Goal: Check status

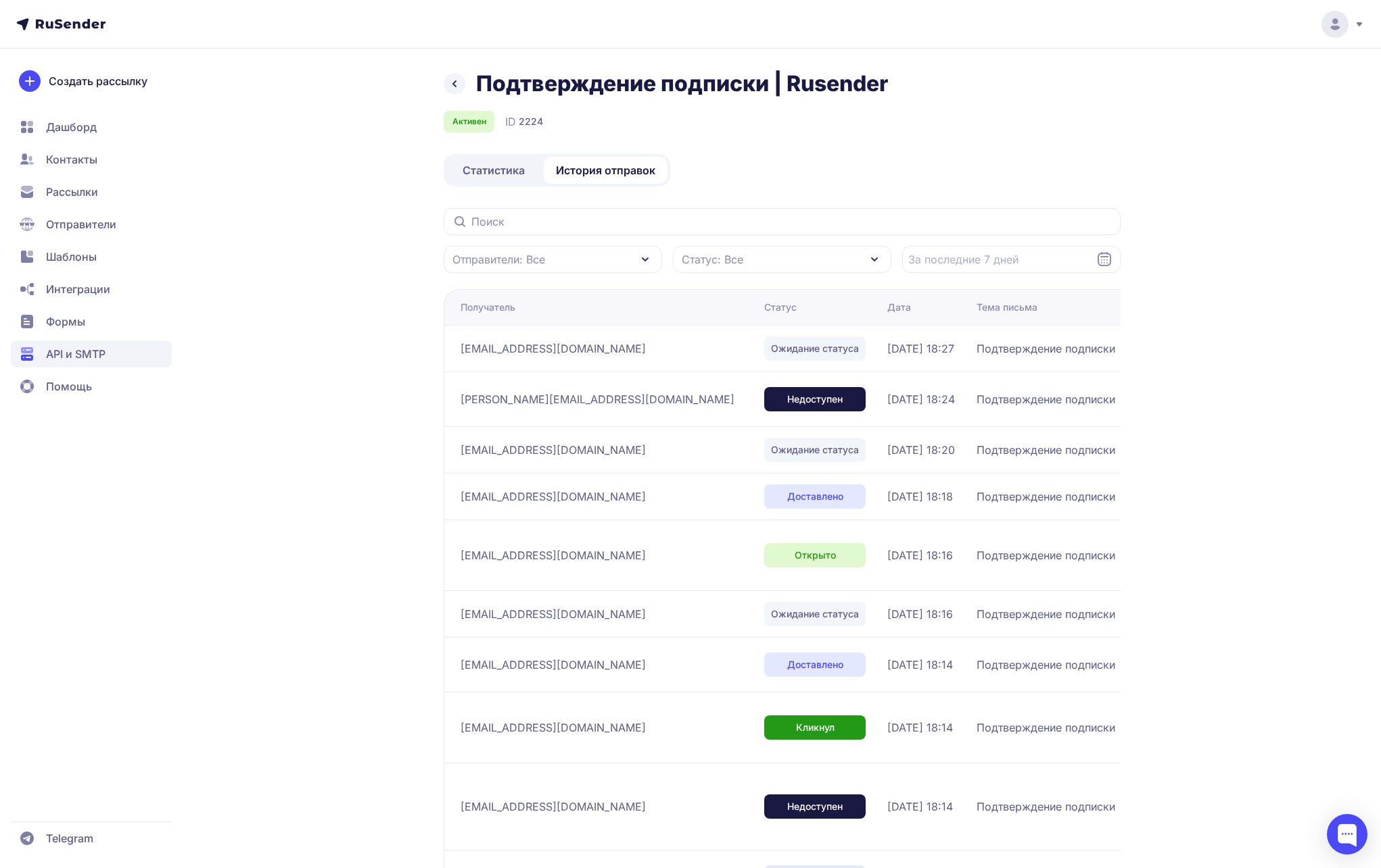
click at [462, 85] on icon at bounding box center [455, 84] width 16 height 16
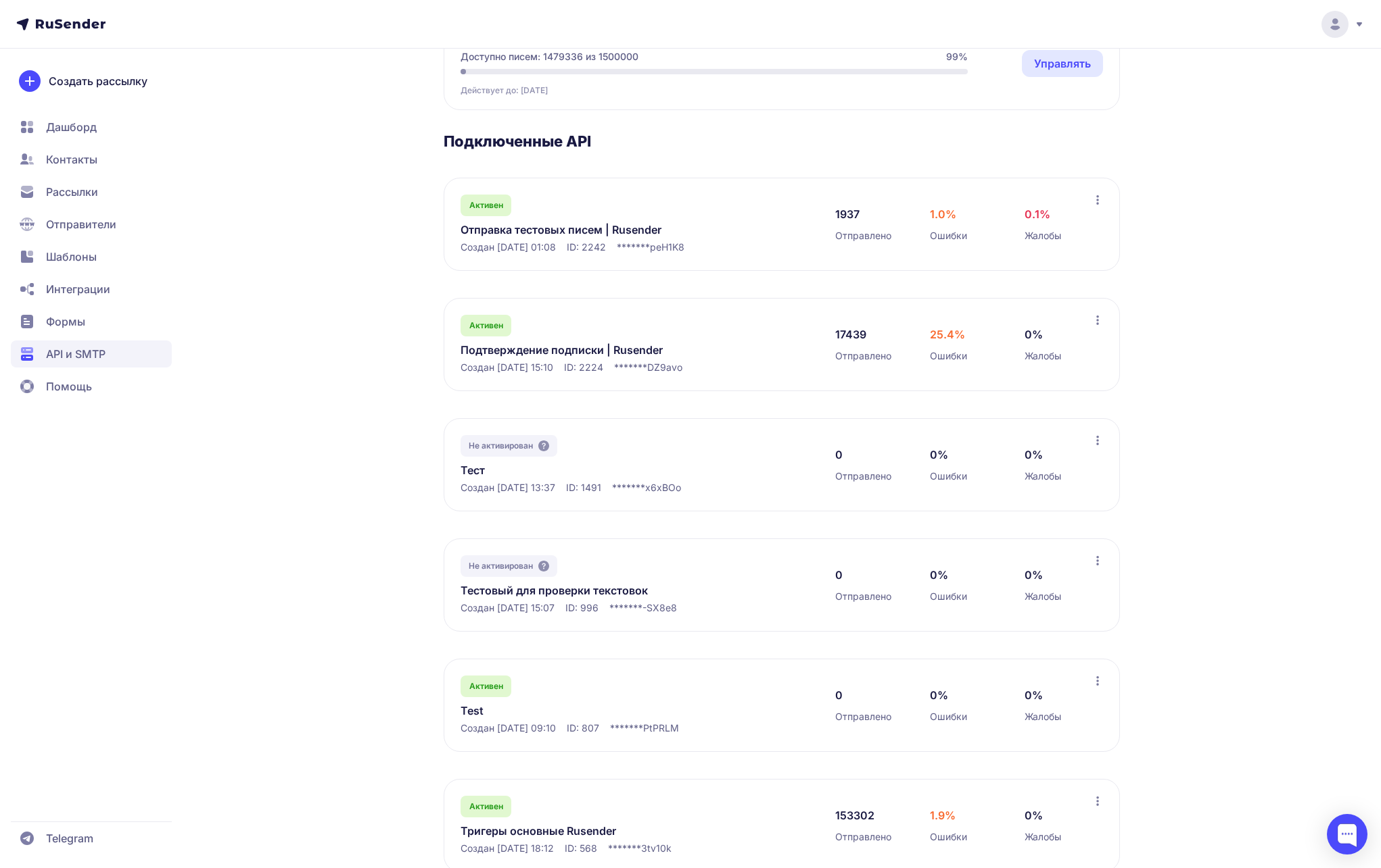
scroll to position [182, 0]
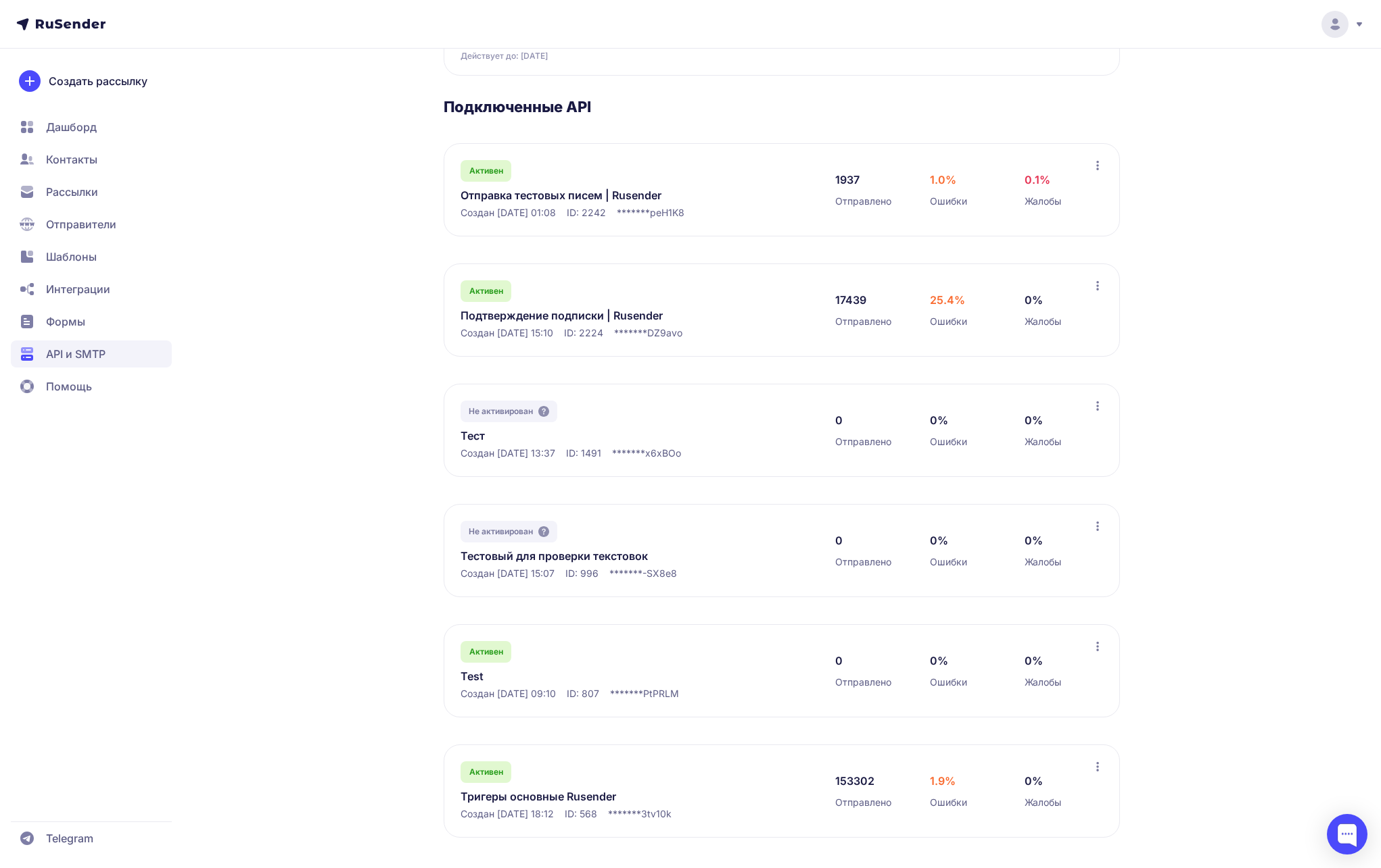
click at [521, 790] on link "Тригеры основные Rusender" at bounding box center [599, 796] width 277 height 16
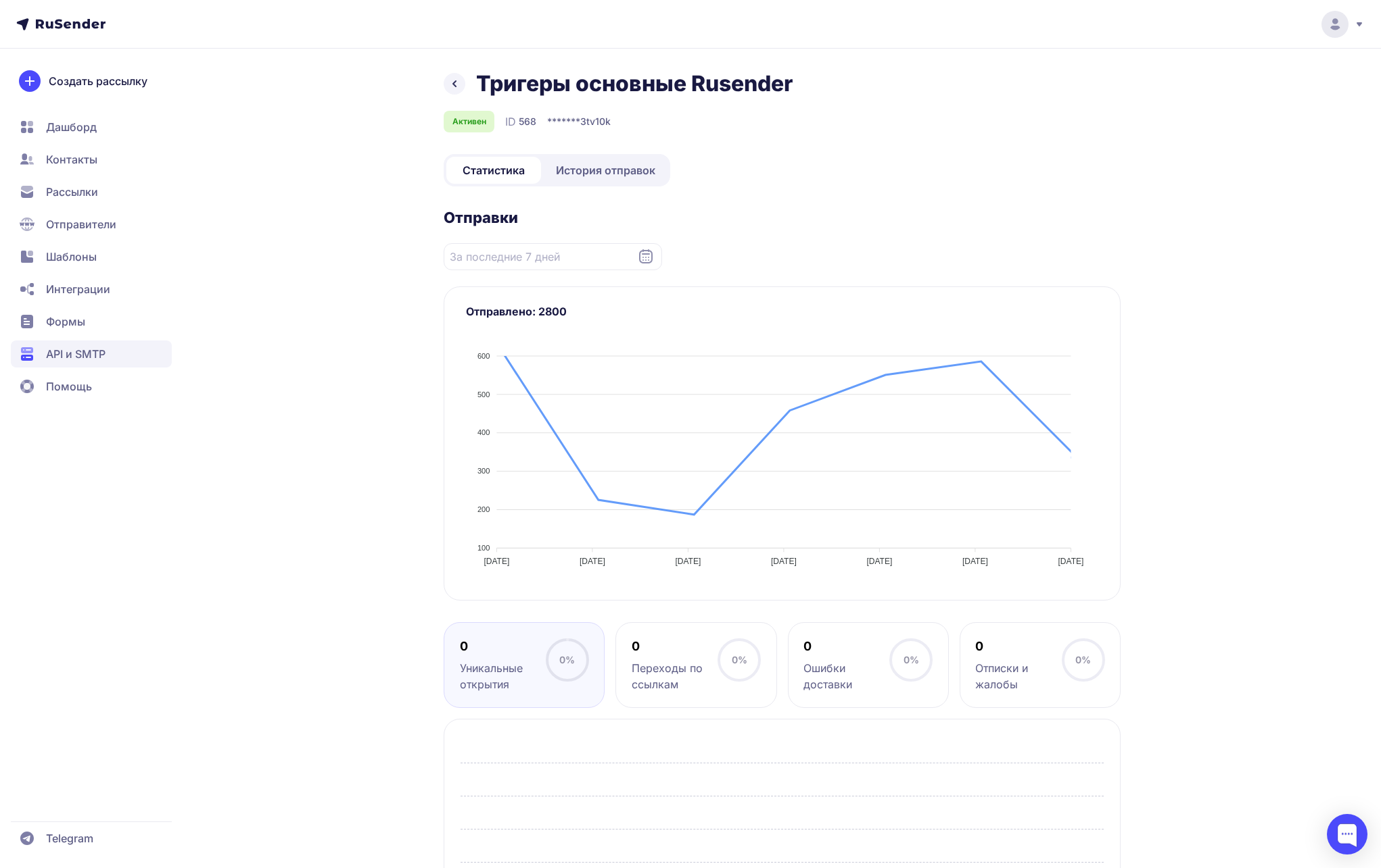
click at [602, 170] on span "История отправок" at bounding box center [605, 170] width 100 height 16
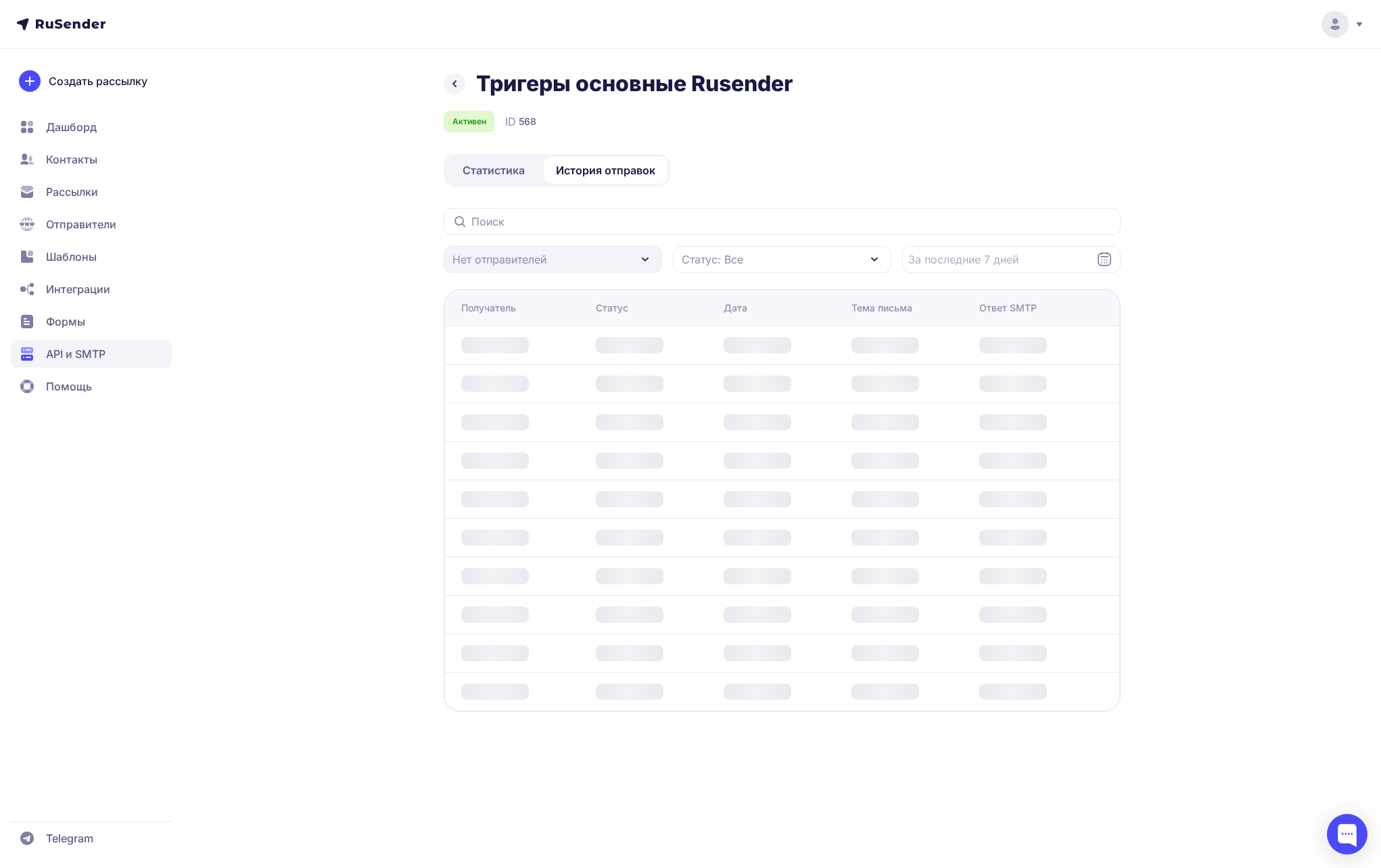
click at [561, 265] on div "Нет отправителей" at bounding box center [552, 259] width 218 height 27
click at [538, 258] on div "Нет отправителей" at bounding box center [552, 259] width 218 height 27
click at [642, 255] on div "Нет отправителей" at bounding box center [552, 259] width 218 height 27
